Goal: Navigation & Orientation: Find specific page/section

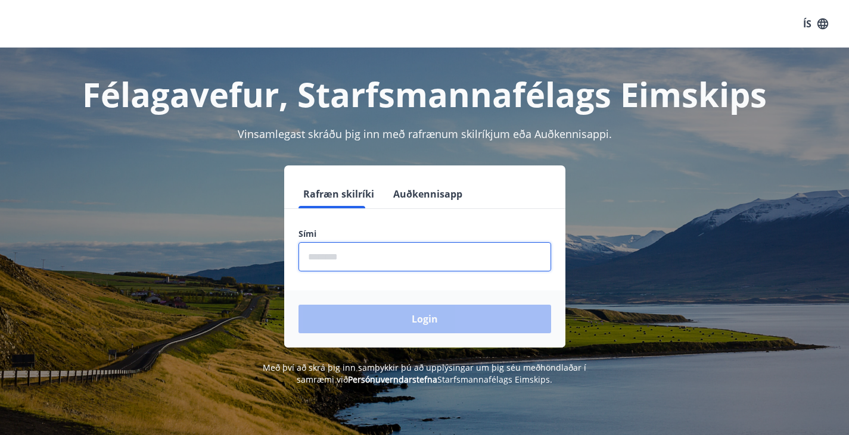
click at [395, 257] on input "phone" at bounding box center [424, 256] width 252 height 29
type input "********"
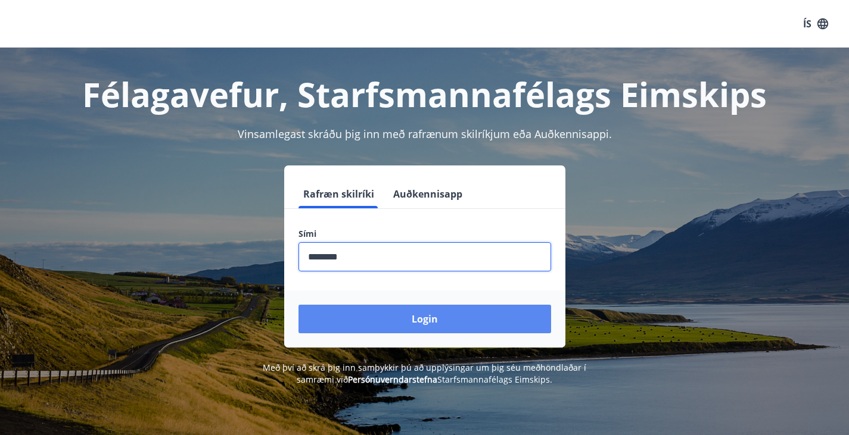
click at [397, 311] on button "Login" at bounding box center [424, 319] width 252 height 29
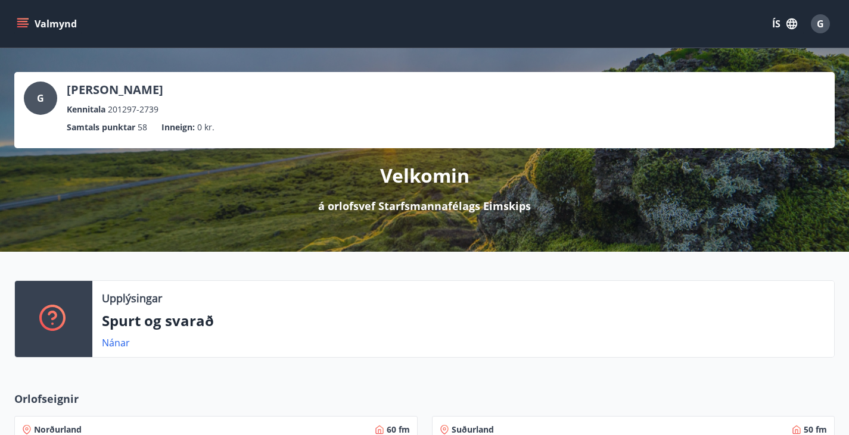
click at [135, 121] on p "Samtals punktar" at bounding box center [101, 127] width 68 height 13
click at [681, 116] on ul "Samtals punktar 58 Inneign : 0 kr." at bounding box center [424, 127] width 801 height 23
click at [34, 25] on button "Valmynd" at bounding box center [47, 23] width 67 height 21
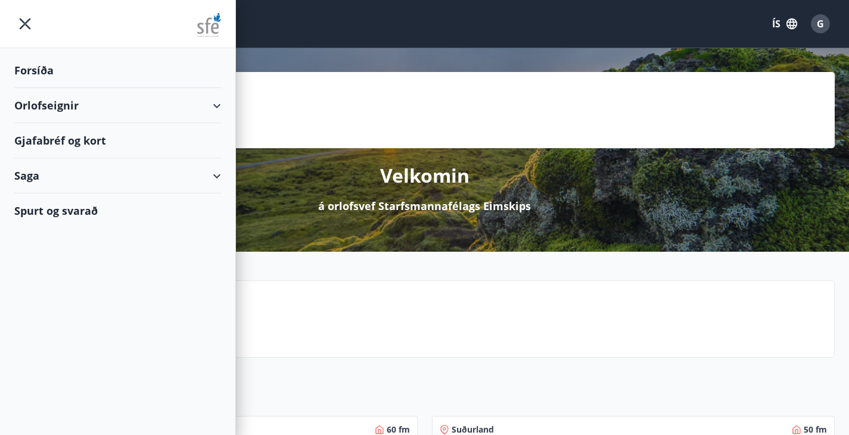
click at [46, 64] on div "Forsíða" at bounding box center [117, 70] width 207 height 35
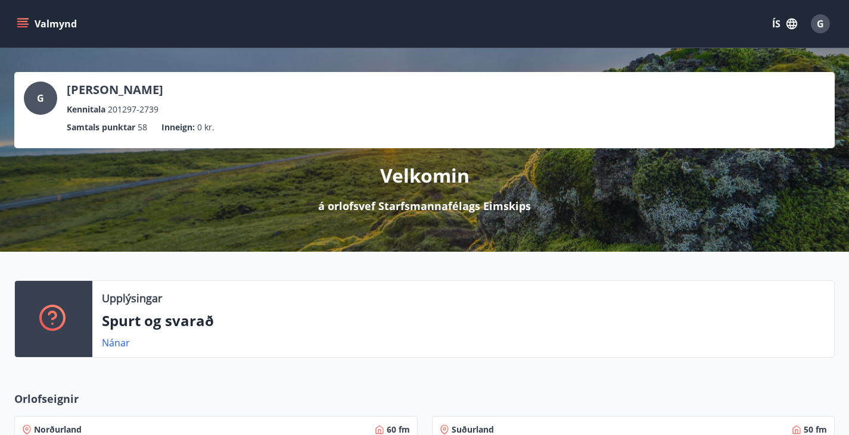
click at [815, 19] on div "G" at bounding box center [819, 23] width 19 height 19
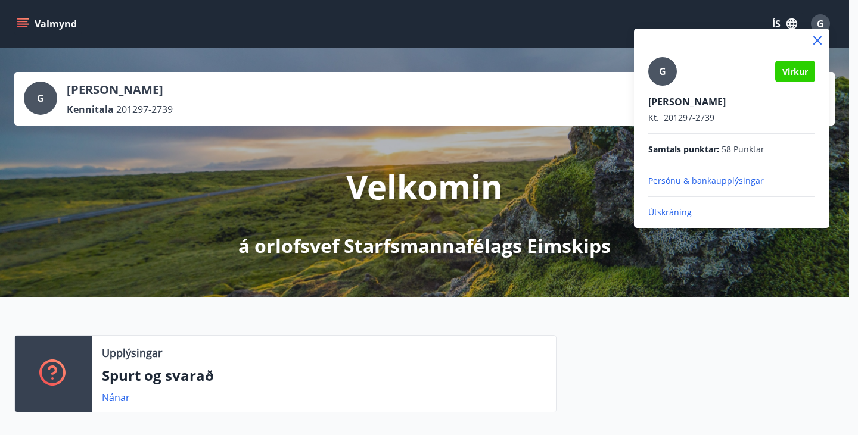
click at [815, 19] on div at bounding box center [429, 217] width 858 height 435
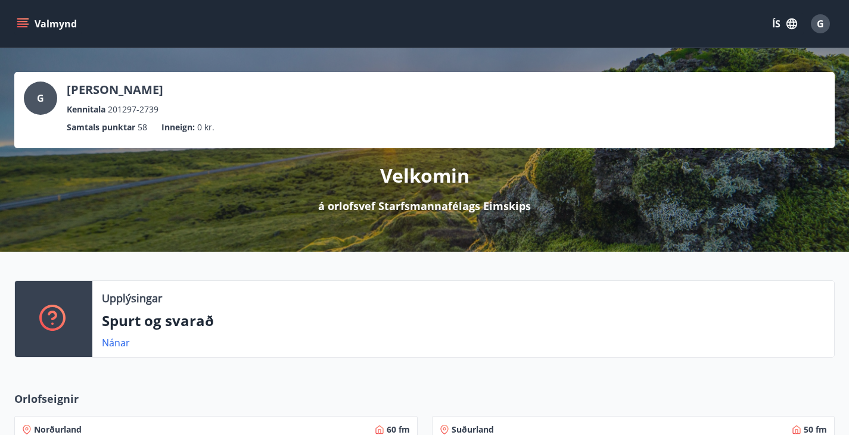
click at [29, 22] on button "Valmynd" at bounding box center [47, 23] width 67 height 21
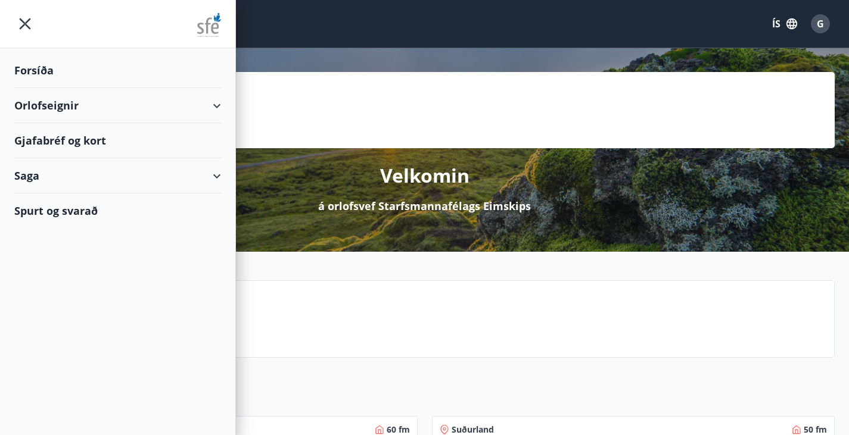
click at [201, 104] on div "Orlofseignir" at bounding box center [117, 105] width 207 height 35
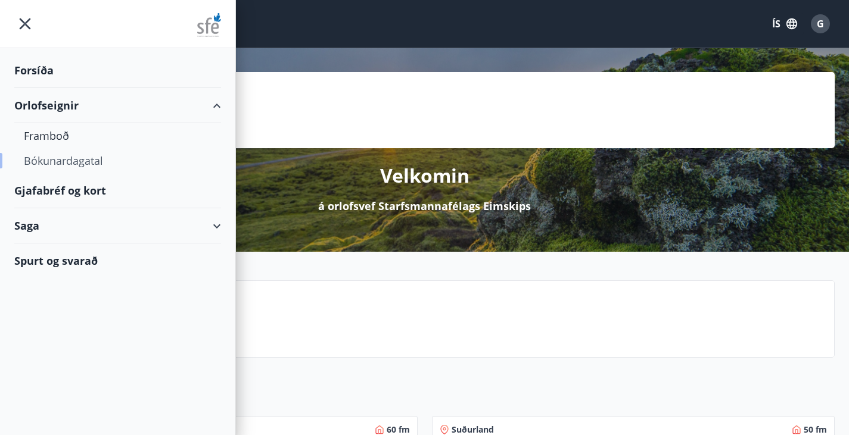
click at [43, 160] on div "Bókunardagatal" at bounding box center [118, 160] width 188 height 25
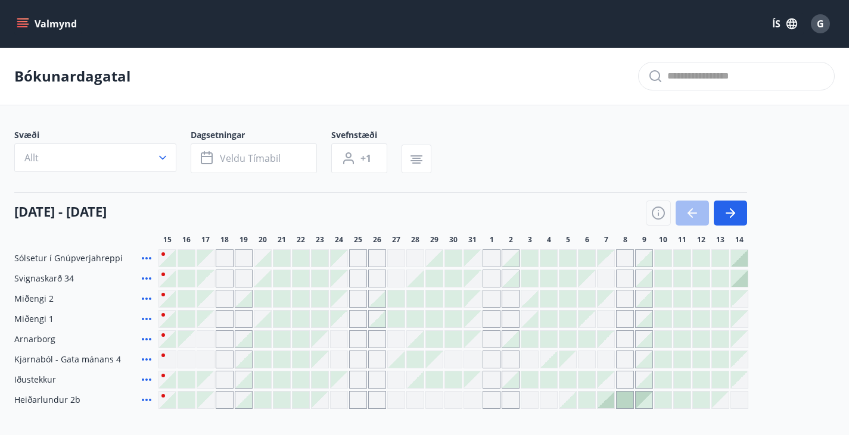
click at [48, 27] on button "Valmynd" at bounding box center [47, 23] width 67 height 21
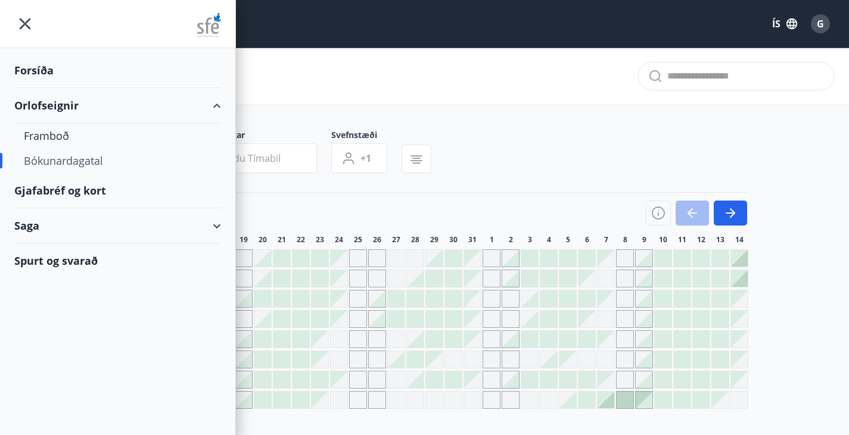
click at [25, 70] on div "Forsíða" at bounding box center [117, 70] width 207 height 35
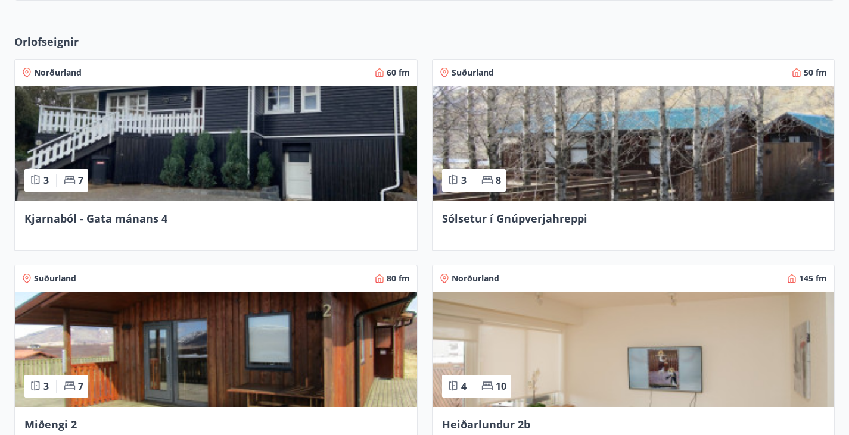
scroll to position [445, 0]
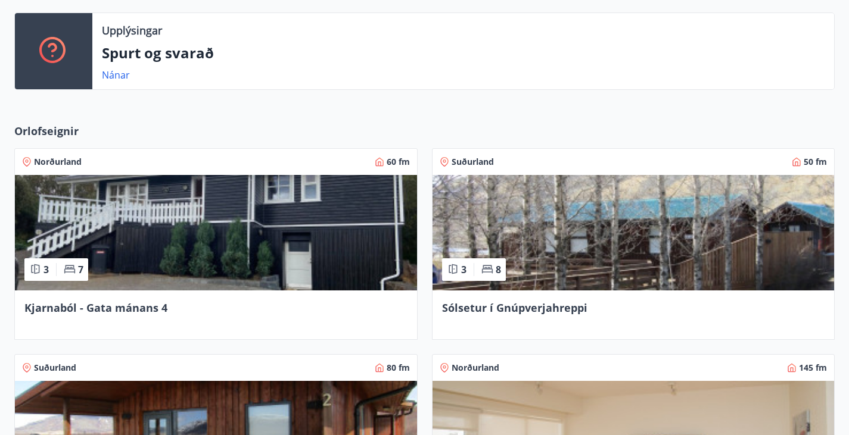
scroll to position [238, 0]
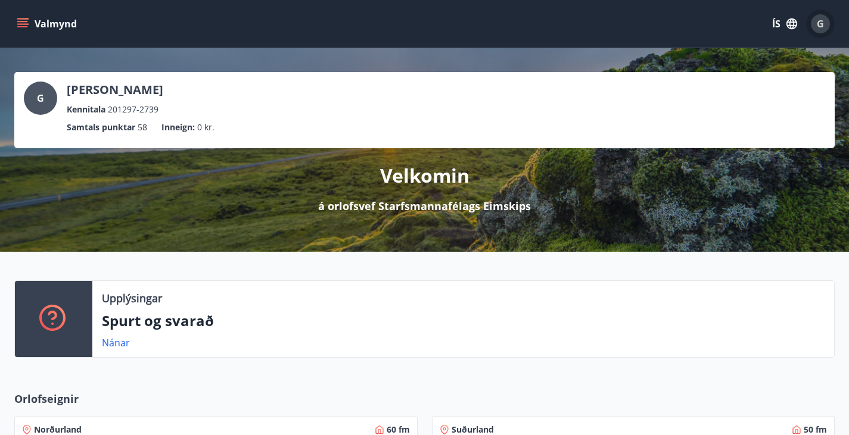
click at [818, 27] on span "G" at bounding box center [819, 23] width 7 height 13
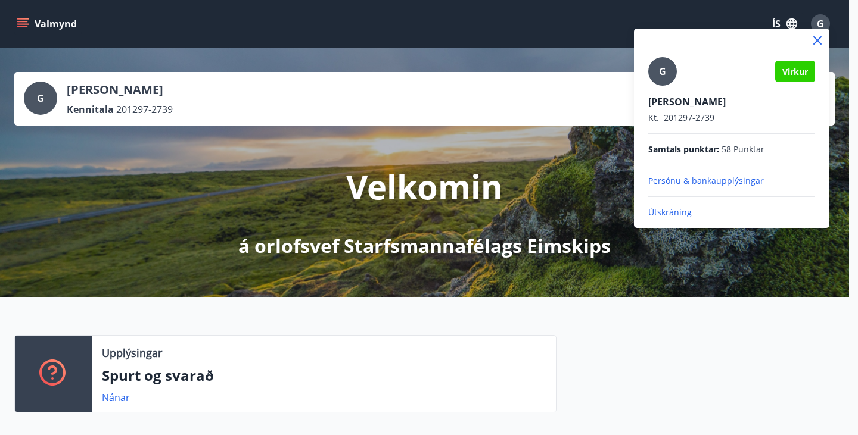
click at [818, 40] on icon at bounding box center [817, 40] width 8 height 8
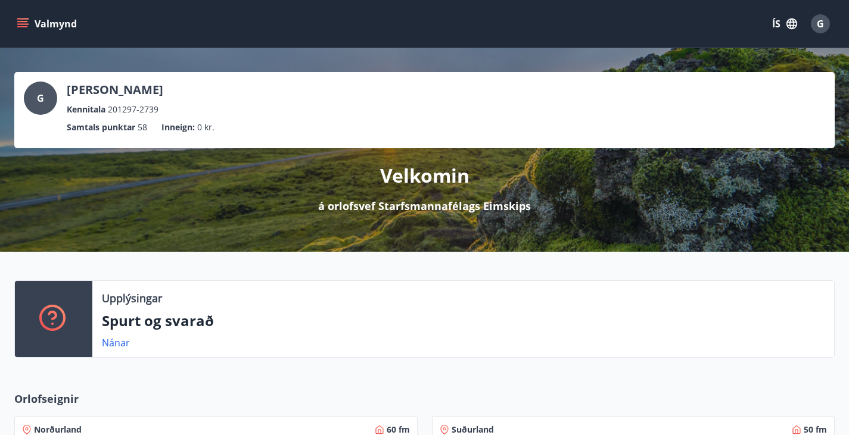
click at [51, 27] on button "Valmynd" at bounding box center [47, 23] width 67 height 21
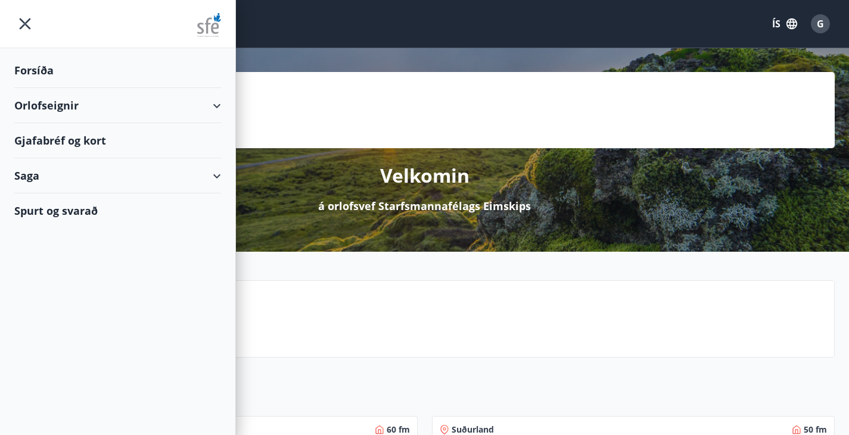
click at [44, 141] on div "Gjafabréf og kort" at bounding box center [117, 140] width 207 height 35
